Goal: Task Accomplishment & Management: Manage account settings

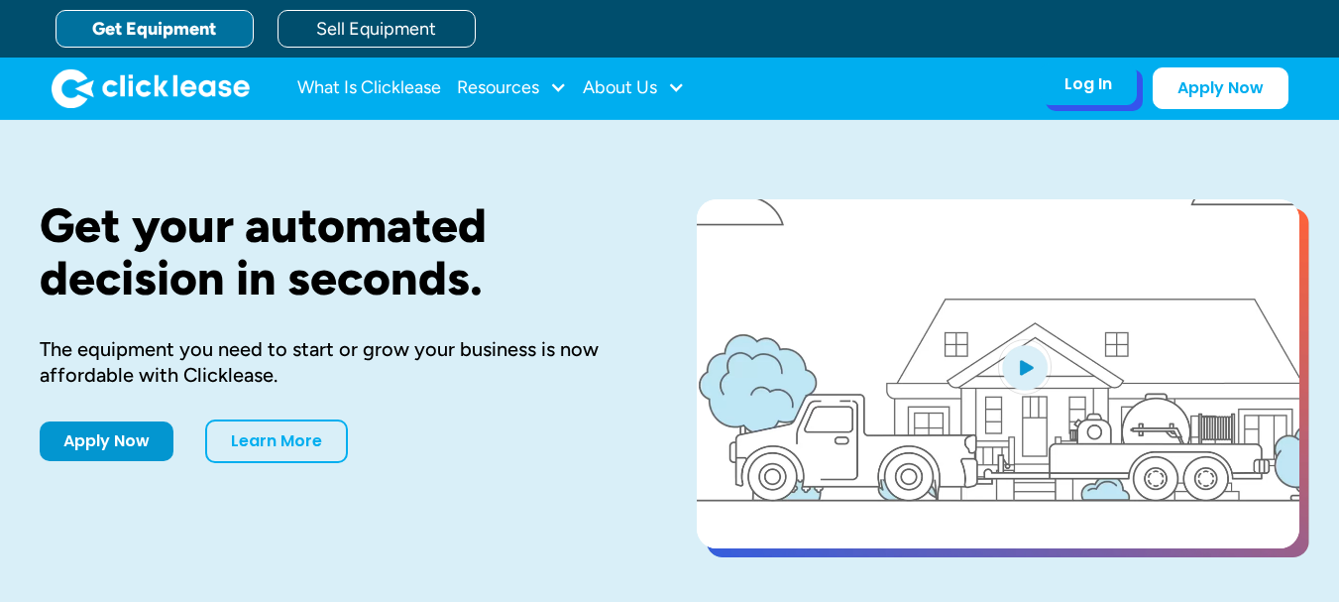
drag, startPoint x: 0, startPoint y: 0, endPoint x: 1080, endPoint y: 82, distance: 1083.3
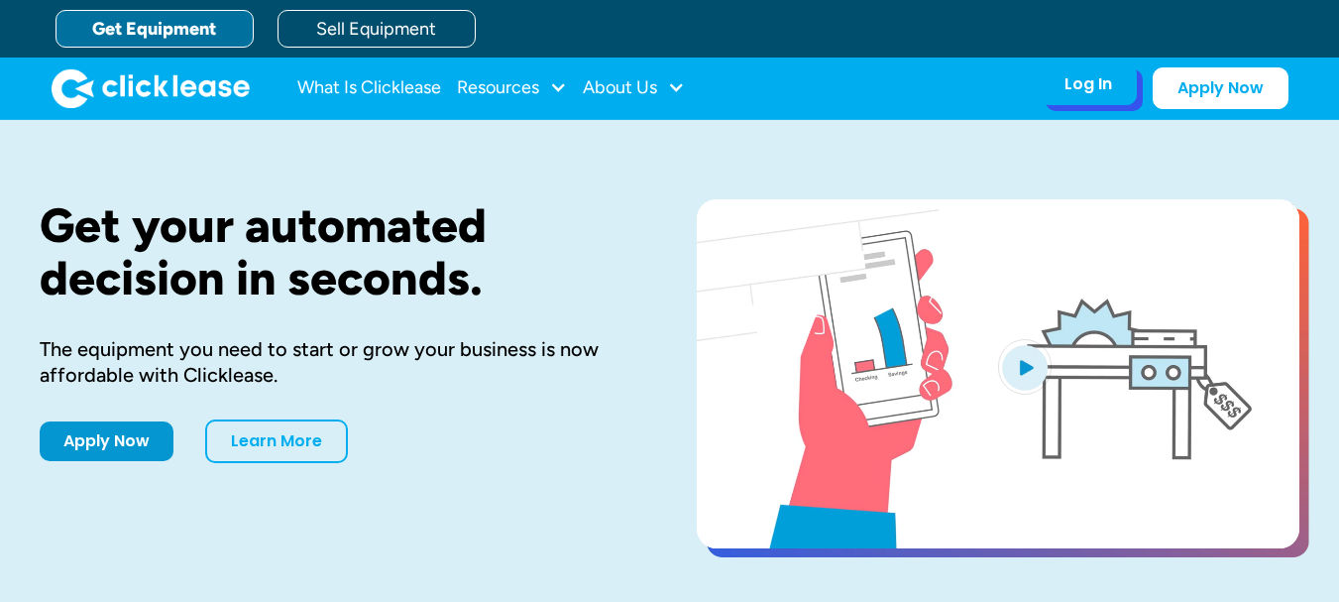
click at [1080, 82] on div "Log In" at bounding box center [1088, 84] width 48 height 20
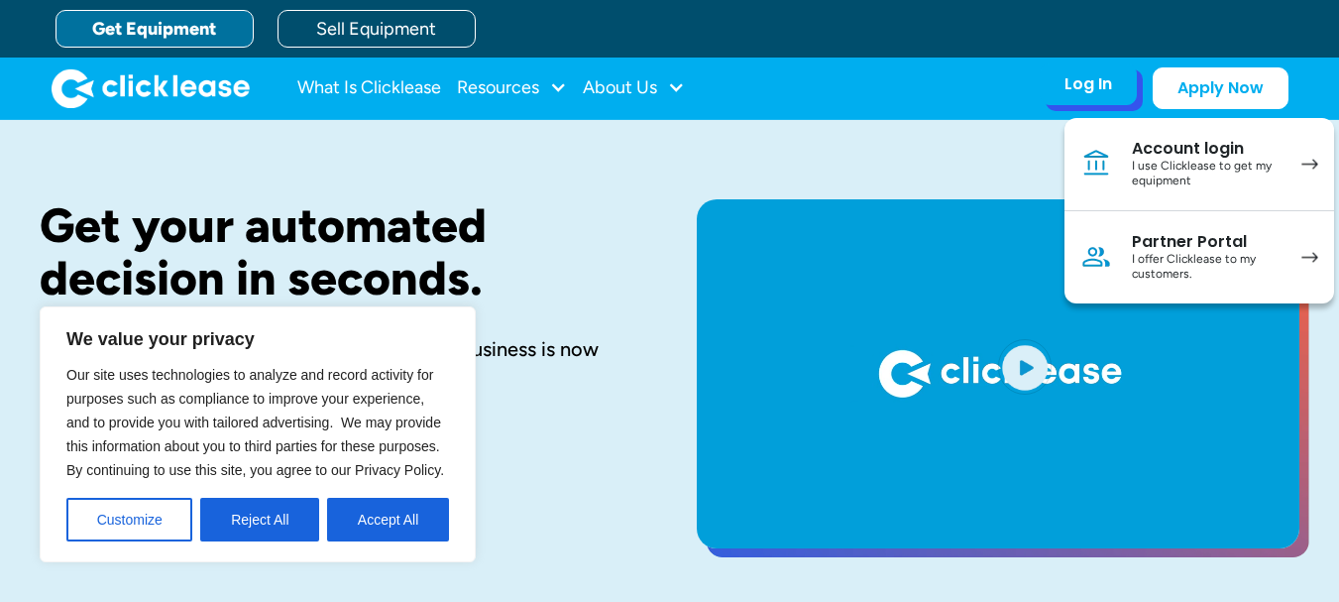
click at [1177, 166] on div "I use Clicklease to get my equipment" at bounding box center [1207, 174] width 150 height 31
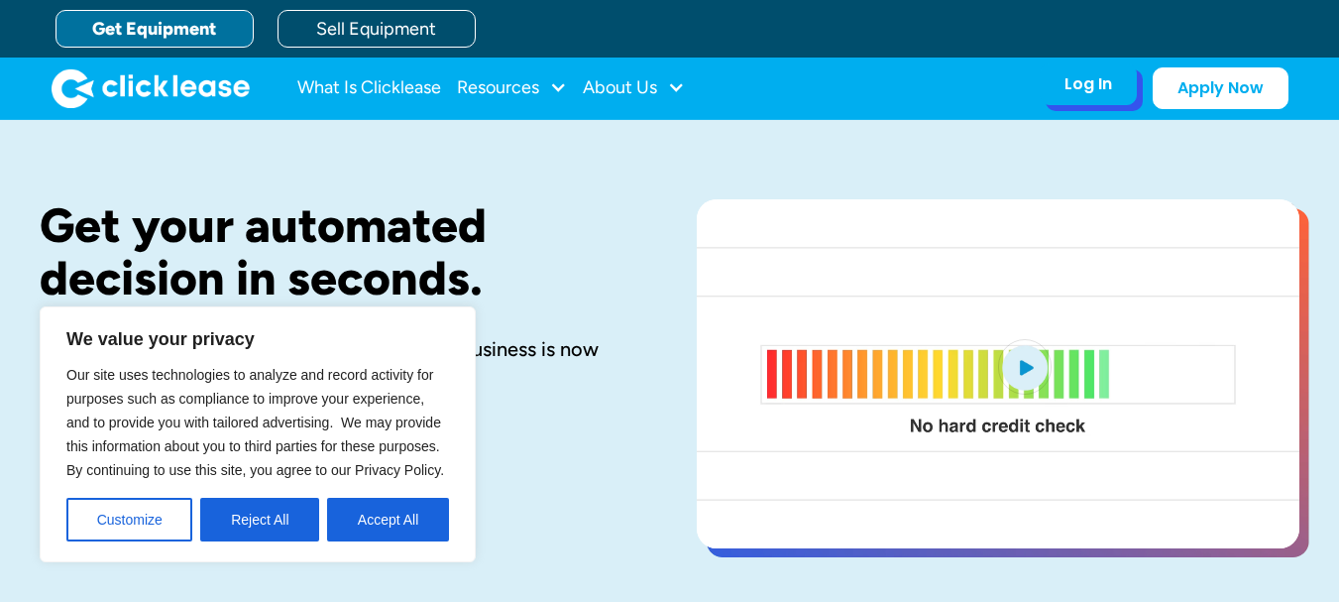
click at [1082, 84] on div "Log In" at bounding box center [1088, 84] width 48 height 20
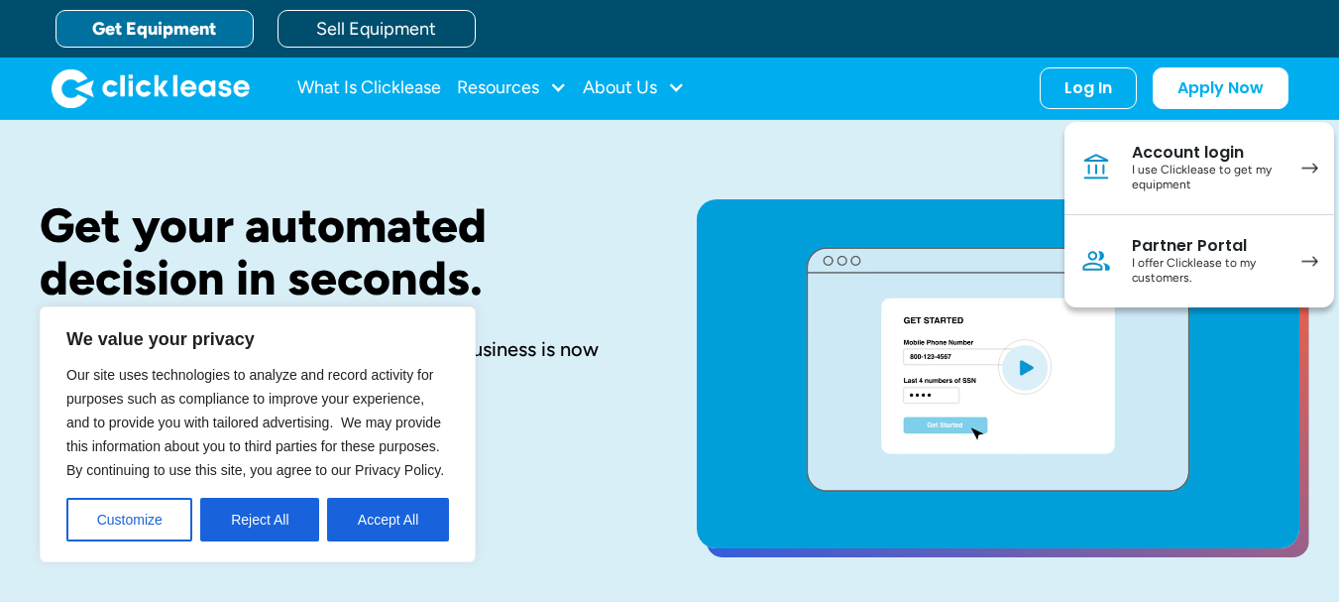
click at [629, 280] on h1 "Get your automated decision in seconds." at bounding box center [337, 251] width 594 height 105
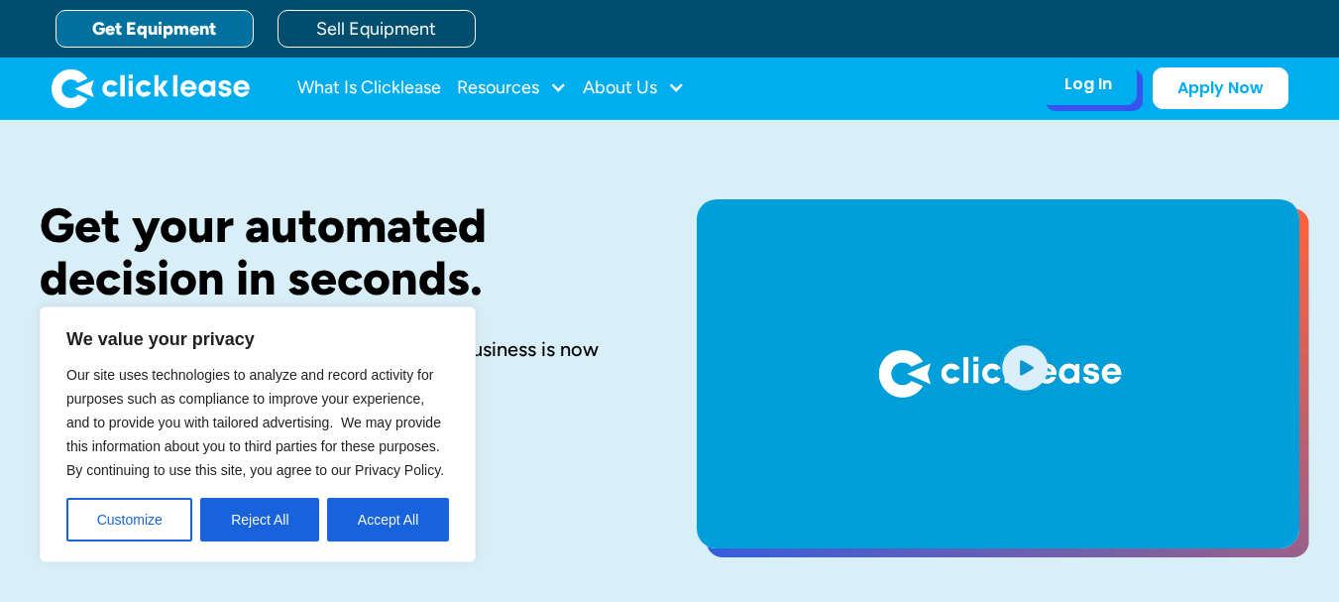
click at [1090, 85] on div "Log In" at bounding box center [1088, 84] width 48 height 20
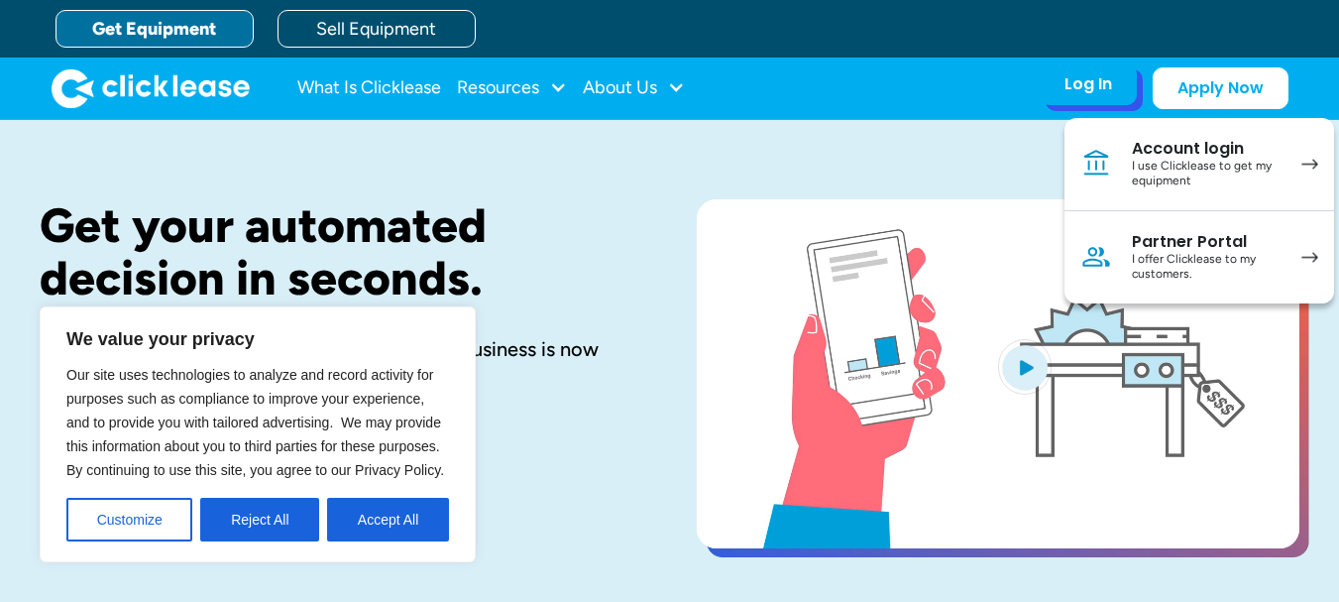
click at [1188, 151] on div "Account login" at bounding box center [1207, 149] width 150 height 20
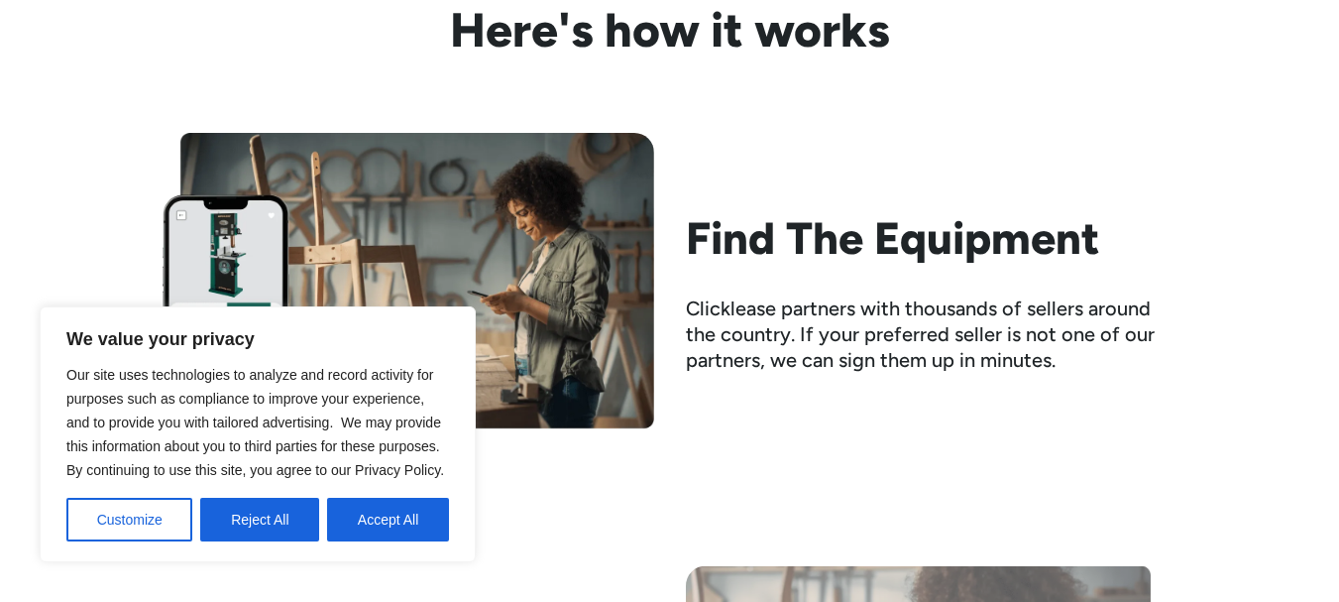
scroll to position [1482, 0]
